Goal: Navigation & Orientation: Go to known website

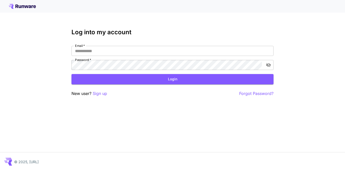
click at [29, 5] on icon at bounding box center [22, 6] width 27 height 5
